Goal: Information Seeking & Learning: Compare options

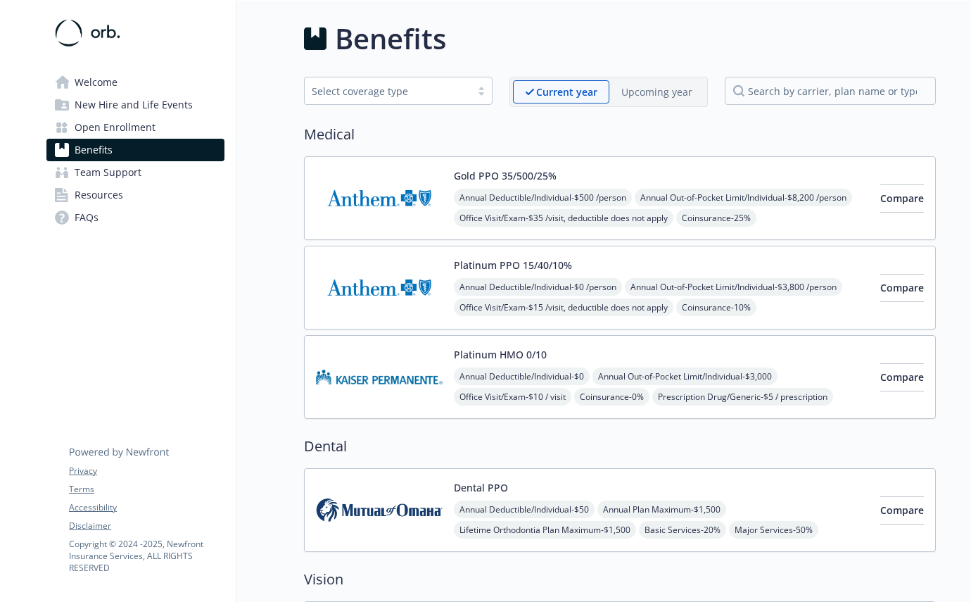
click at [122, 68] on div "Welcome New Hire and Life Events Open Enrollment Benefits Team Support Resource…" at bounding box center [135, 129] width 201 height 256
click at [118, 82] on link "Welcome" at bounding box center [135, 82] width 178 height 23
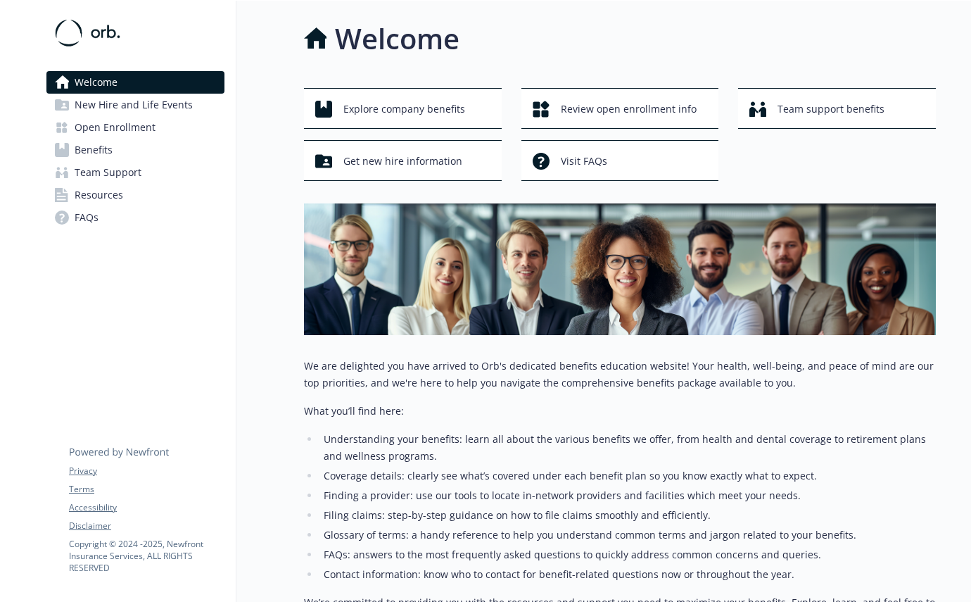
click at [116, 125] on span "Open Enrollment" at bounding box center [115, 127] width 81 height 23
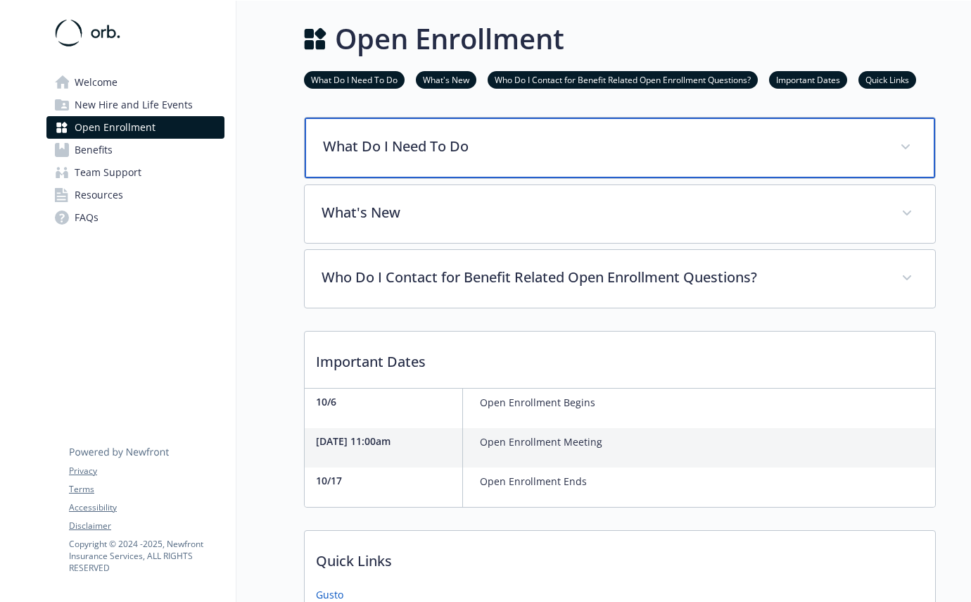
click at [384, 125] on div "What Do I Need To Do" at bounding box center [620, 148] width 631 height 61
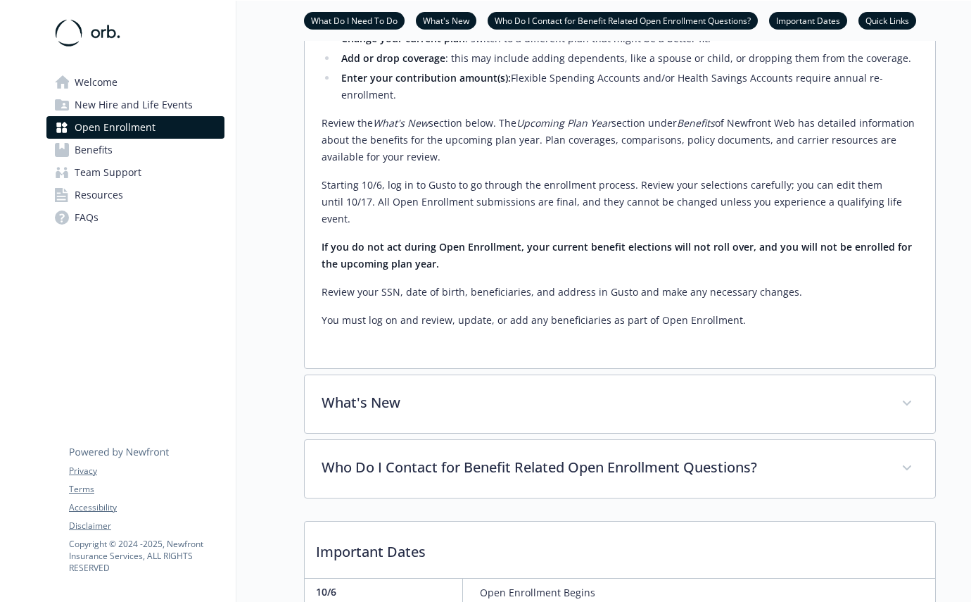
scroll to position [271, 0]
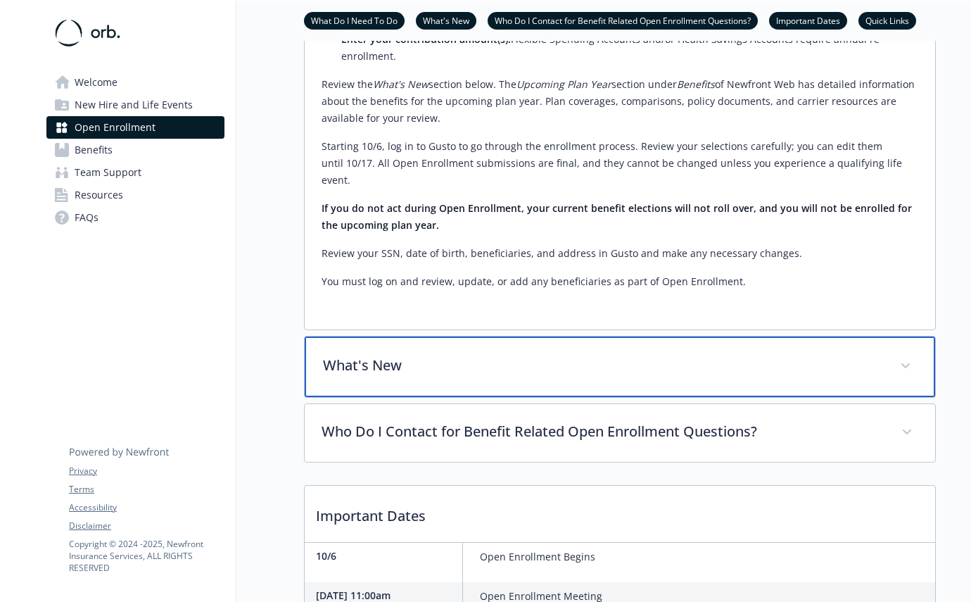
click at [474, 372] on div "What's New" at bounding box center [620, 366] width 631 height 61
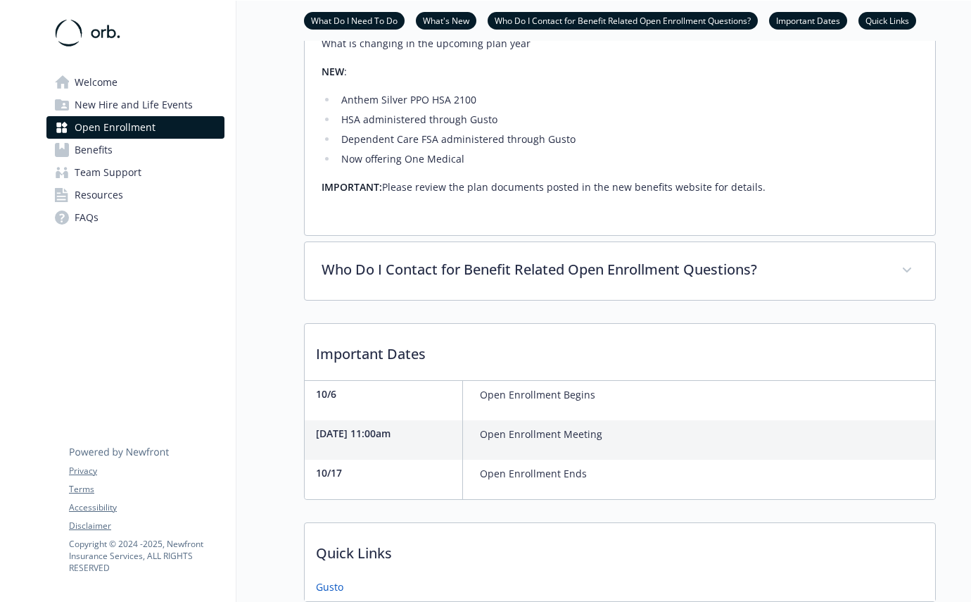
scroll to position [652, 0]
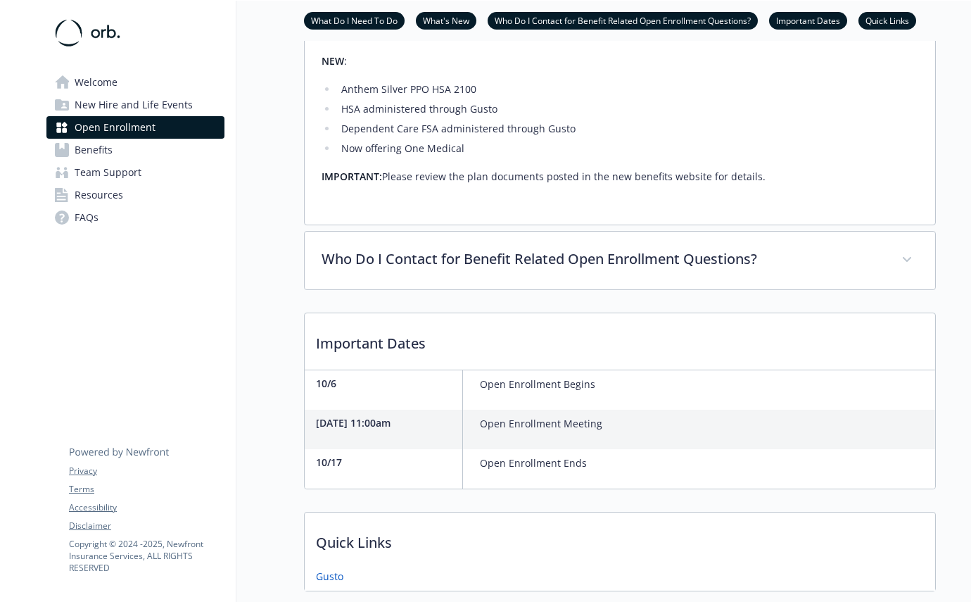
click at [421, 287] on div "What Do I Need To Do Open Enrollment will begin 10/6 and end on 10/17. Open Enr…" at bounding box center [620, 28] width 632 height 1126
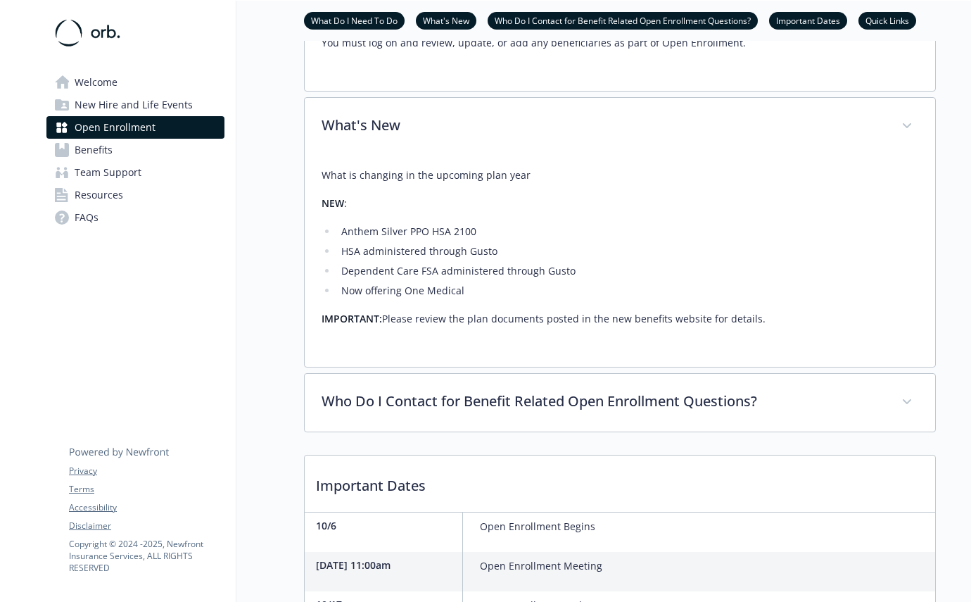
scroll to position [479, 0]
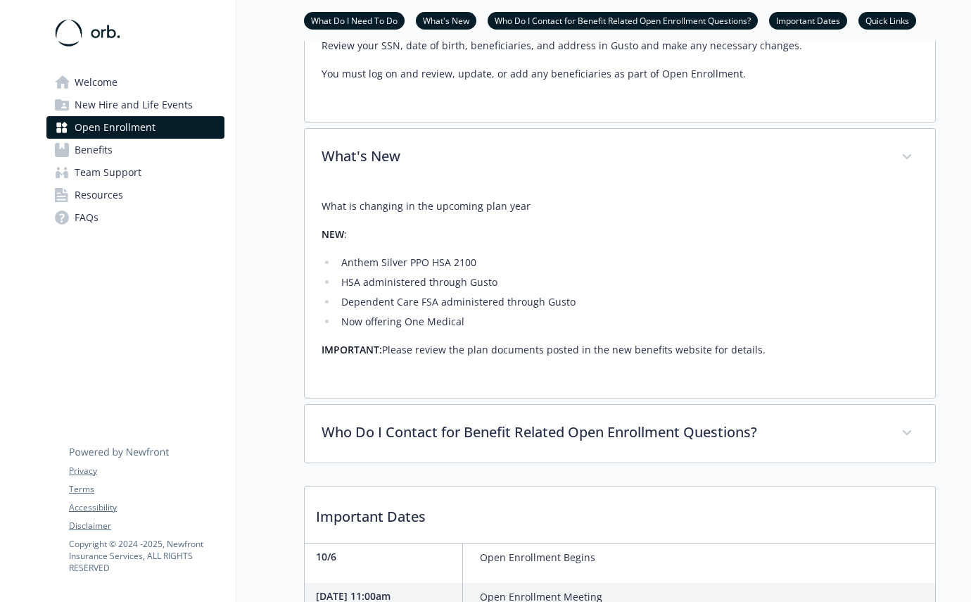
click at [121, 151] on link "Benefits" at bounding box center [135, 150] width 178 height 23
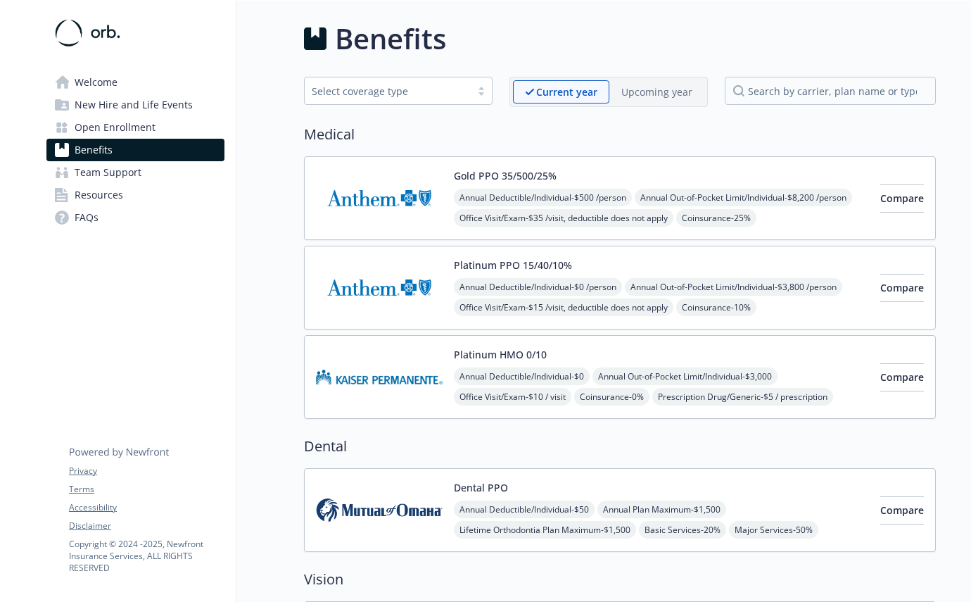
click at [684, 87] on p "Upcoming year" at bounding box center [656, 91] width 71 height 15
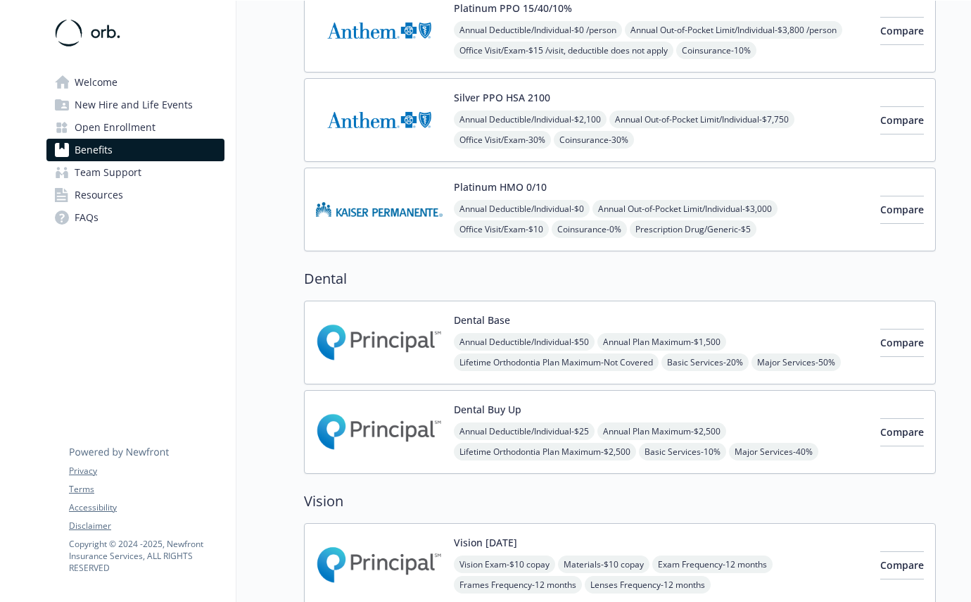
scroll to position [303, 0]
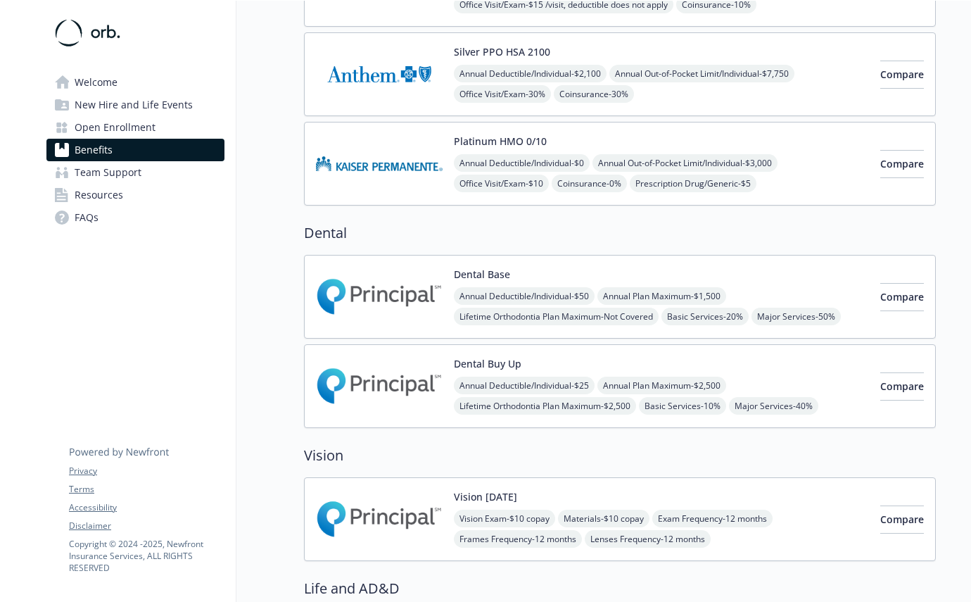
click at [323, 231] on h2 "Dental" at bounding box center [620, 232] width 632 height 21
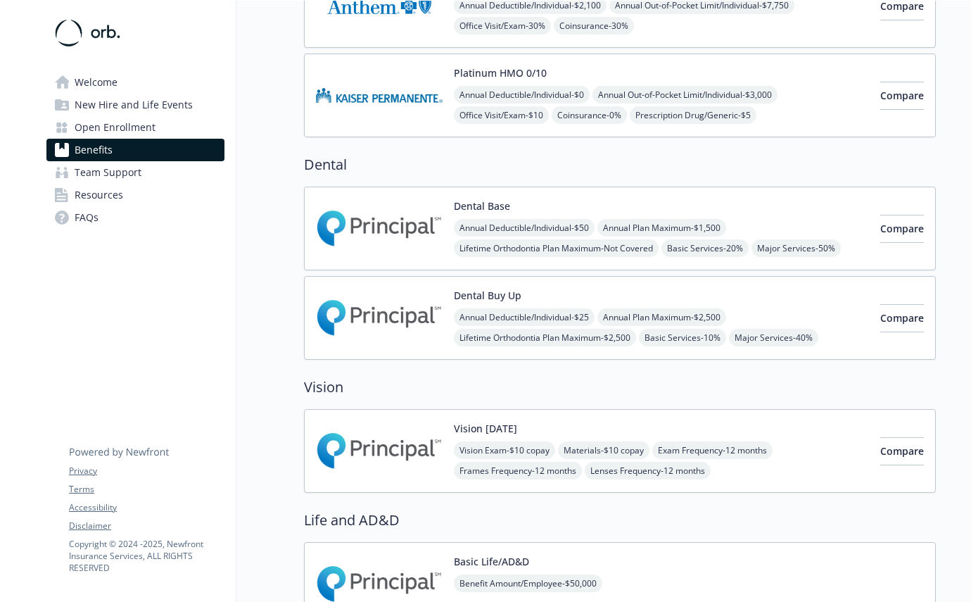
scroll to position [381, 0]
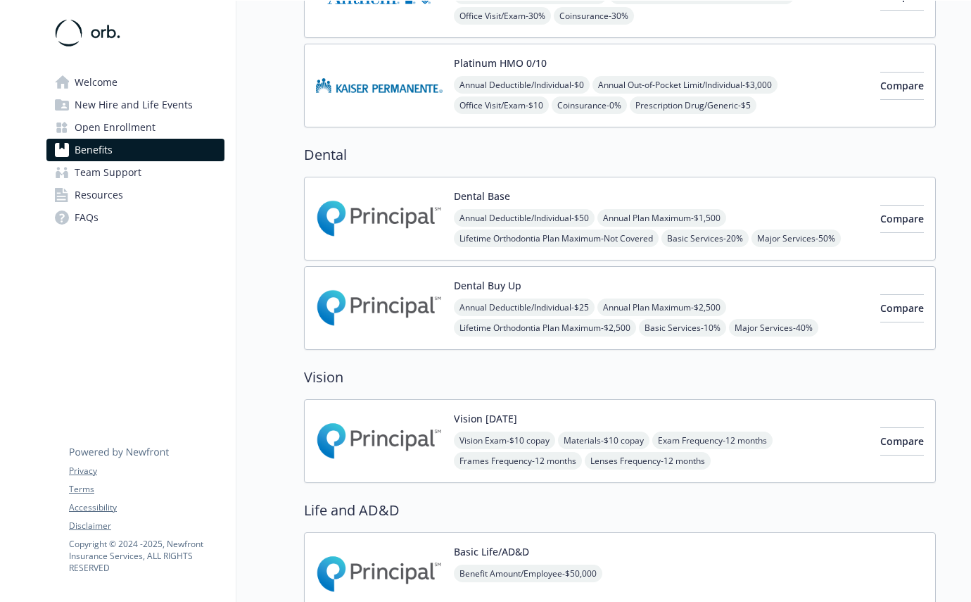
click at [458, 164] on h2 "Dental" at bounding box center [620, 154] width 632 height 21
click at [880, 219] on span "Compare" at bounding box center [902, 218] width 44 height 13
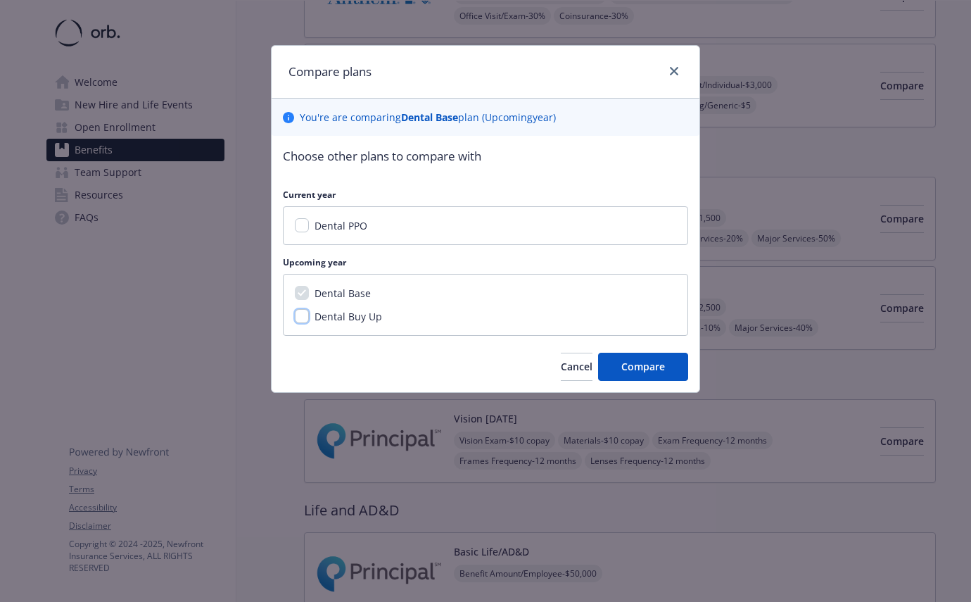
click at [304, 315] on input "Dental Buy Up" at bounding box center [302, 316] width 14 height 14
checkbox input "true"
click at [647, 365] on span "Compare" at bounding box center [643, 366] width 44 height 13
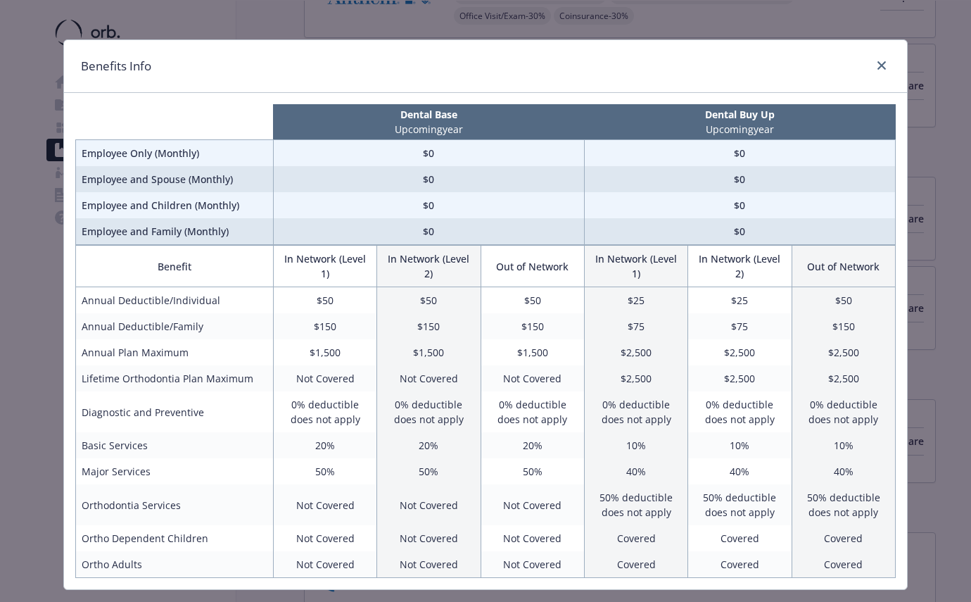
scroll to position [0, 0]
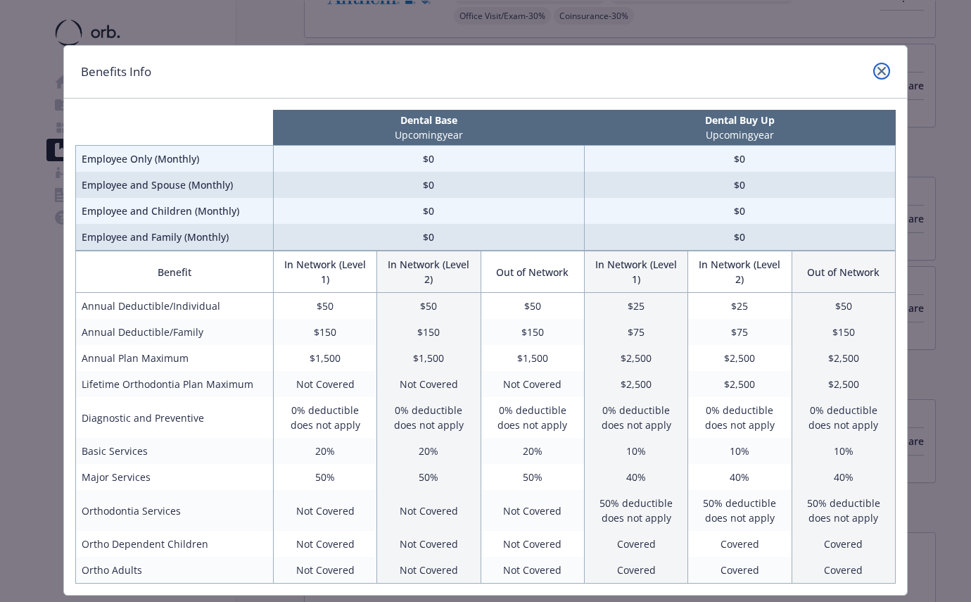
click at [888, 75] on link "close" at bounding box center [881, 71] width 17 height 17
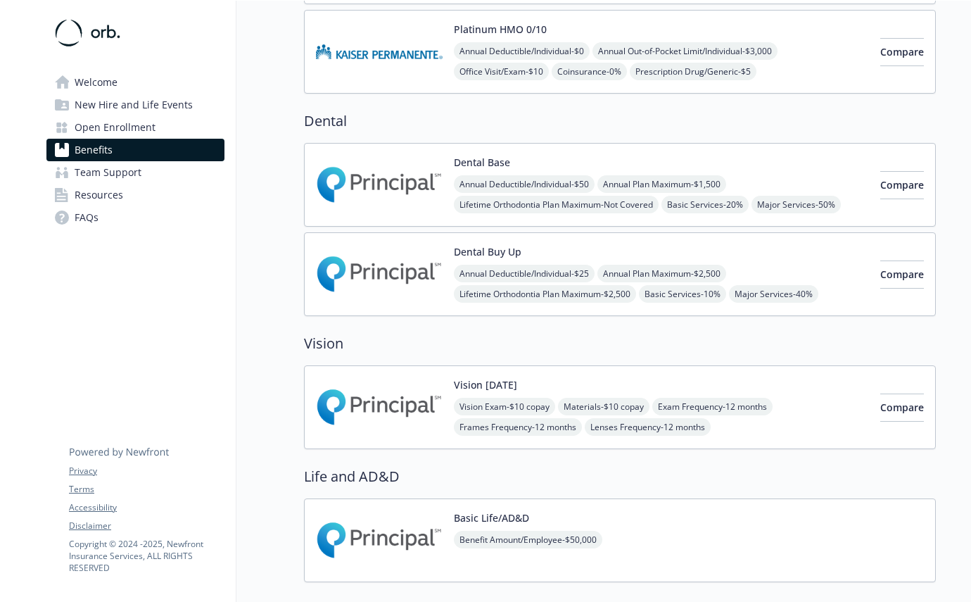
scroll to position [389, 0]
